Goal: Navigation & Orientation: Find specific page/section

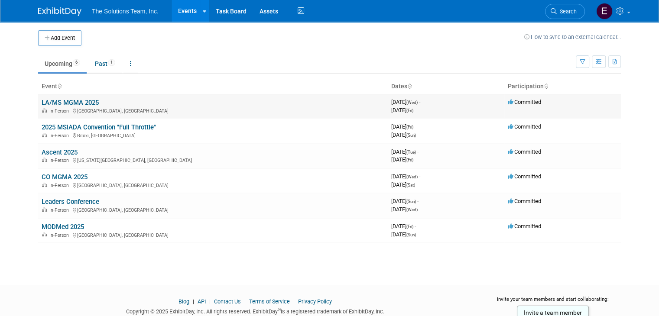
click at [62, 103] on link "LA/MS MGMA 2025" at bounding box center [70, 103] width 57 height 8
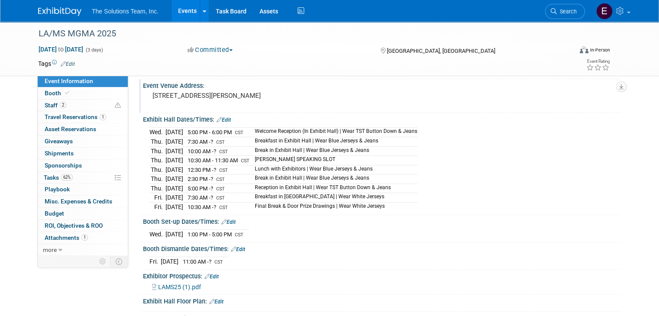
scroll to position [43, 0]
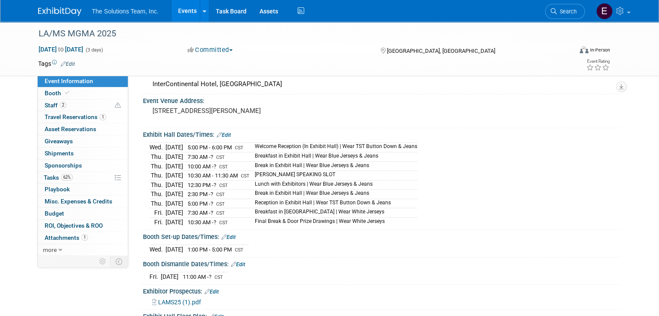
click at [173, 11] on link "Events" at bounding box center [188, 11] width 32 height 22
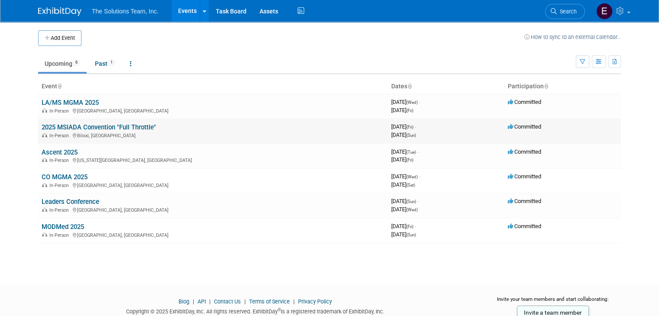
click at [98, 124] on link "2025 MSIADA Convention "Full Throttle"" at bounding box center [99, 128] width 114 height 8
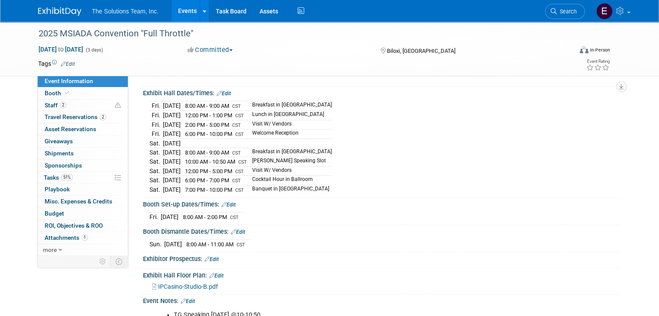
scroll to position [87, 0]
